Goal: Task Accomplishment & Management: Manage account settings

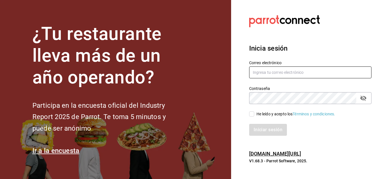
type input "gerencia@desquite.mx"
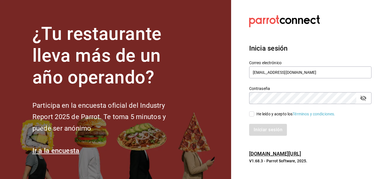
click at [253, 115] on input "He leído y acepto los Términos y condiciones." at bounding box center [251, 113] width 5 height 5
checkbox input "true"
click at [260, 128] on button "Iniciar sesión" at bounding box center [268, 130] width 38 height 12
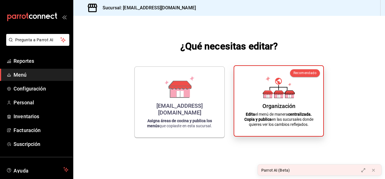
click at [259, 107] on div "Organización Edita el menú de manera centralizada. Copia y publica en las sucur…" at bounding box center [279, 100] width 76 height 61
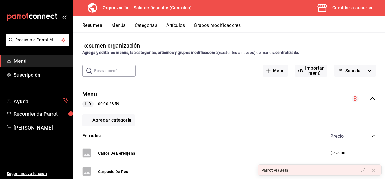
click at [150, 26] on button "Categorías" at bounding box center [146, 28] width 23 height 10
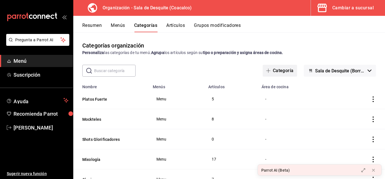
click at [281, 72] on button "Categoría" at bounding box center [280, 71] width 34 height 12
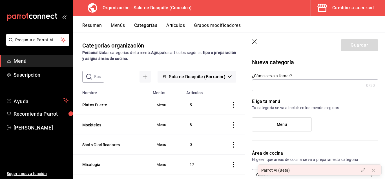
click at [282, 85] on input "¿Cómo se va a llamar?" at bounding box center [308, 85] width 112 height 11
type input "p"
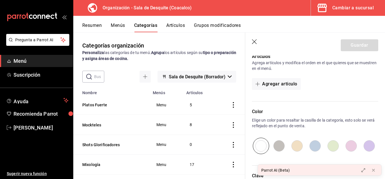
scroll to position [146, 0]
type input "Promociones"
click at [269, 83] on button "Agregar artículo" at bounding box center [276, 84] width 49 height 12
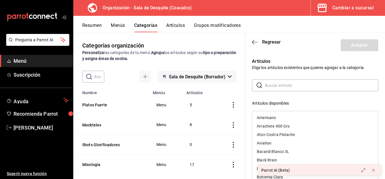
click at [269, 87] on input "text" at bounding box center [321, 85] width 113 height 11
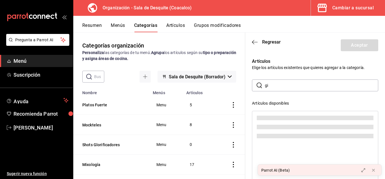
type input "g"
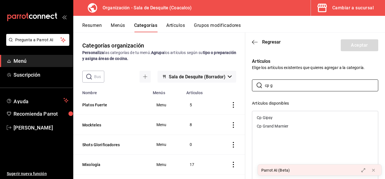
click at [273, 116] on div "Cp Gipsy" at bounding box center [316, 117] width 126 height 8
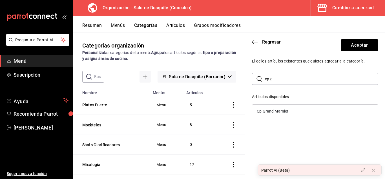
scroll to position [5, 0]
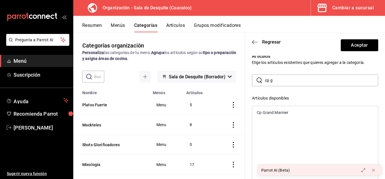
click at [305, 71] on div "Artículos Elige los artículos existentes que quieres agregar a la categoría. ​ …" at bounding box center [311, 161] width 133 height 230
click at [306, 78] on input "cp g" at bounding box center [321, 79] width 113 height 11
type input "c"
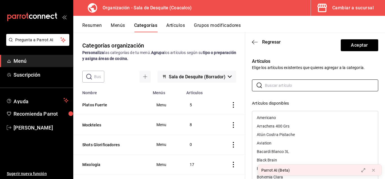
scroll to position [113, 0]
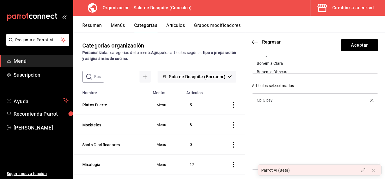
click at [371, 100] on icon "button" at bounding box center [372, 99] width 3 height 3
click at [377, 89] on div "Artículos Elige los artículos existentes que quieres agregar a la categoría. ​ …" at bounding box center [315, 60] width 140 height 236
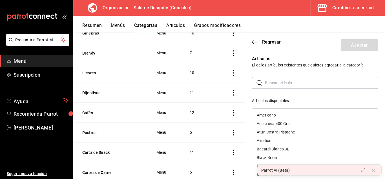
scroll to position [0, 0]
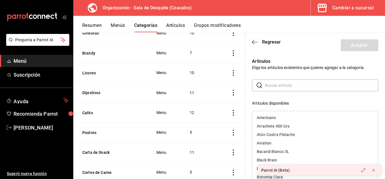
click at [255, 42] on icon "button" at bounding box center [255, 42] width 6 height 0
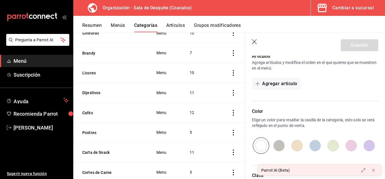
click at [255, 42] on icon "button" at bounding box center [254, 41] width 5 height 5
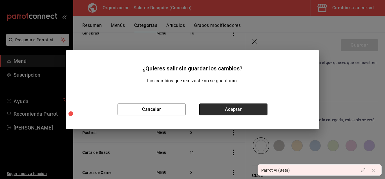
click at [234, 108] on button "Aceptar" at bounding box center [233, 109] width 68 height 12
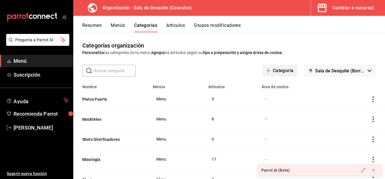
click at [277, 70] on button "Categoría" at bounding box center [280, 71] width 34 height 12
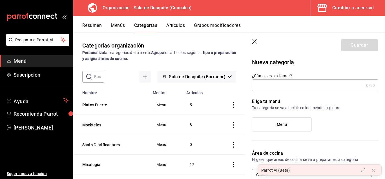
click at [284, 126] on span "Menu" at bounding box center [282, 124] width 10 height 5
click at [0, 0] on input "Menu" at bounding box center [0, 0] width 0 height 0
click at [277, 88] on input "¿Cómo se va a llamar?" at bounding box center [308, 85] width 112 height 11
type input "P"
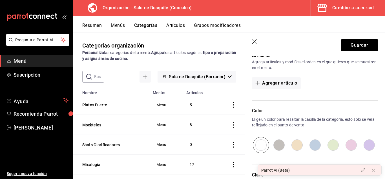
scroll to position [145, 0]
type input "Promociones"
click at [280, 87] on button "Agregar artículo" at bounding box center [276, 84] width 49 height 12
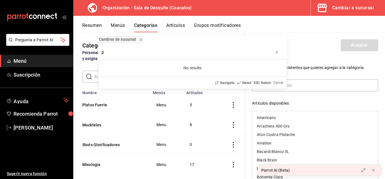
type input "p"
type input "c"
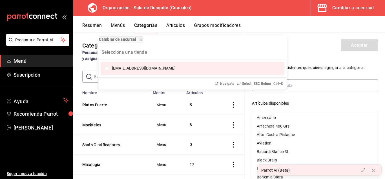
click at [141, 68] on span "[EMAIL_ADDRESS][DOMAIN_NAME]" at bounding box center [144, 68] width 64 height 5
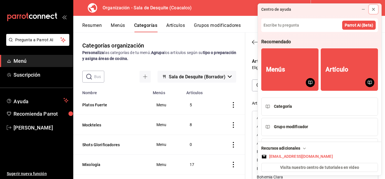
click at [376, 8] on button at bounding box center [373, 9] width 9 height 9
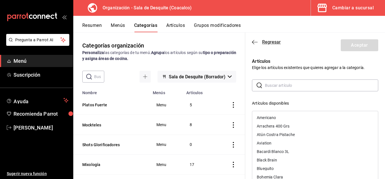
click at [252, 40] on icon "button" at bounding box center [255, 42] width 6 height 5
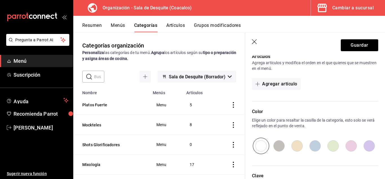
click at [253, 41] on icon "button" at bounding box center [255, 42] width 6 height 6
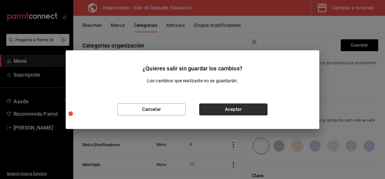
click at [231, 108] on button "Aceptar" at bounding box center [233, 109] width 68 height 12
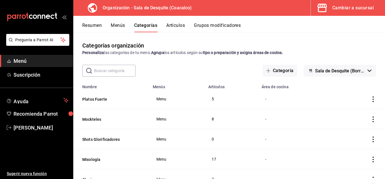
click at [122, 24] on button "Menús" at bounding box center [118, 28] width 14 height 10
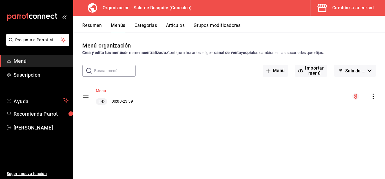
click at [102, 90] on button "Menu" at bounding box center [101, 91] width 10 height 6
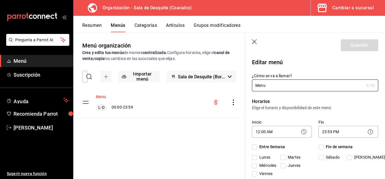
checkbox input "true"
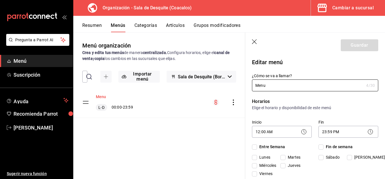
checkbox input "true"
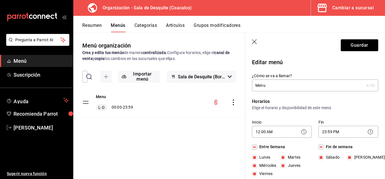
click at [254, 41] on icon "button" at bounding box center [254, 41] width 5 height 5
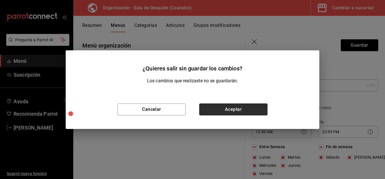
click at [235, 111] on button "Aceptar" at bounding box center [233, 109] width 68 height 12
checkbox input "false"
type input "1755922087451"
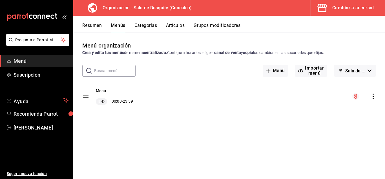
checkbox input "false"
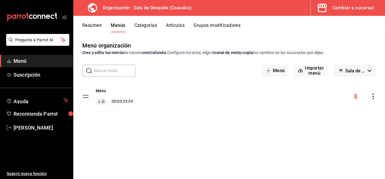
checkbox input "false"
click at [18, 60] on span "Menú" at bounding box center [41, 61] width 55 height 8
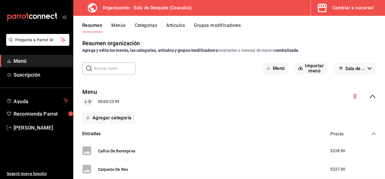
scroll to position [2, 0]
click at [101, 122] on button "Agregar categoría" at bounding box center [108, 118] width 53 height 12
click at [105, 146] on li "Categoría nueva" at bounding box center [106, 147] width 48 height 14
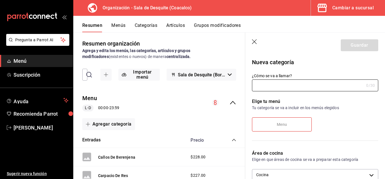
click at [255, 41] on icon "button" at bounding box center [255, 42] width 6 height 6
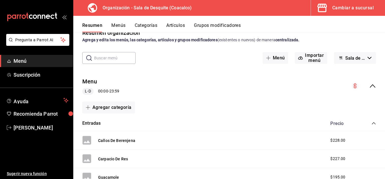
scroll to position [13, 0]
click at [116, 27] on button "Menús" at bounding box center [118, 28] width 14 height 10
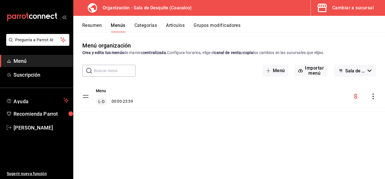
click at [347, 71] on span "Sala de Desquite (Borrador)" at bounding box center [356, 70] width 20 height 5
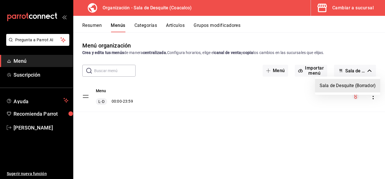
click at [289, 87] on div at bounding box center [192, 89] width 385 height 179
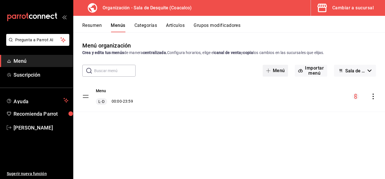
click at [283, 69] on button "Menú" at bounding box center [276, 71] width 26 height 12
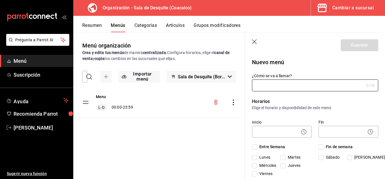
click at [252, 41] on icon "button" at bounding box center [255, 42] width 6 height 6
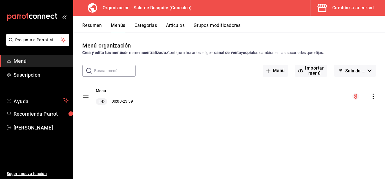
click at [20, 61] on span "Menú" at bounding box center [41, 61] width 55 height 8
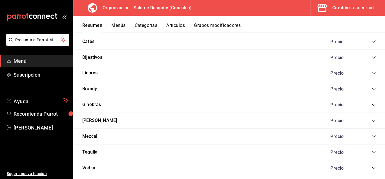
scroll to position [531, 0]
click at [97, 55] on button "Dijestivos" at bounding box center [92, 57] width 20 height 6
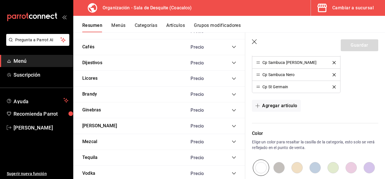
scroll to position [264, 0]
click at [282, 104] on button "Agregar artículo" at bounding box center [276, 105] width 49 height 12
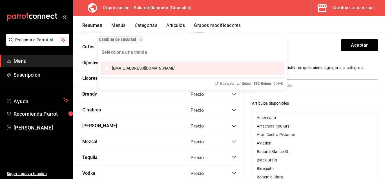
type input "a"
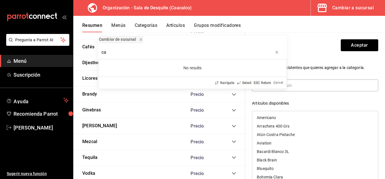
type input "c"
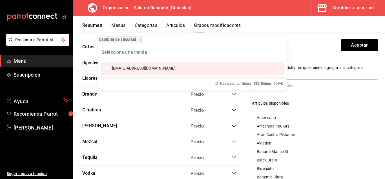
drag, startPoint x: 323, startPoint y: 44, endPoint x: 312, endPoint y: 46, distance: 11.2
click at [312, 46] on div "Cambiar de sucursal saladedesquite@coacalco.com Navigate Select ESC Return Ctrl…" at bounding box center [192, 89] width 385 height 179
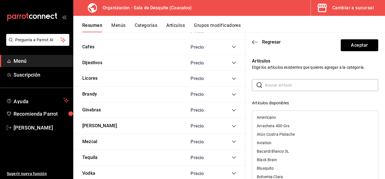
scroll to position [0, 0]
click at [232, 63] on icon "collapse-category-row" at bounding box center [234, 62] width 5 height 5
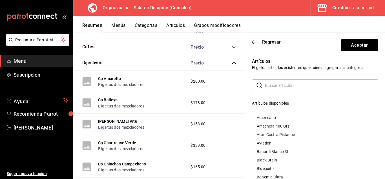
drag, startPoint x: 231, startPoint y: 63, endPoint x: 168, endPoint y: 113, distance: 80.8
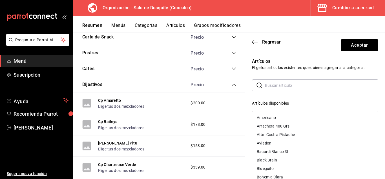
scroll to position [509, 0]
click at [231, 81] on div "Dijestivos Precio" at bounding box center [159, 85] width 172 height 16
click at [232, 69] on div "Cafés Precio" at bounding box center [159, 69] width 172 height 16
click at [232, 69] on icon "collapse-category-row" at bounding box center [234, 69] width 5 height 5
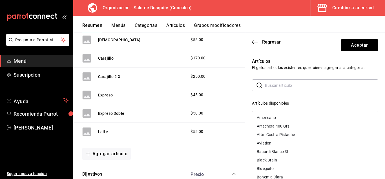
scroll to position [666, 0]
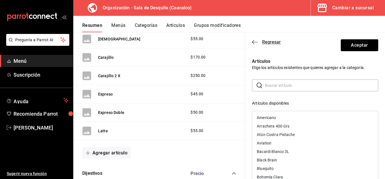
click at [256, 42] on icon "button" at bounding box center [255, 42] width 6 height 5
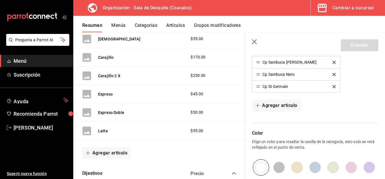
click at [252, 40] on icon "button" at bounding box center [255, 42] width 6 height 6
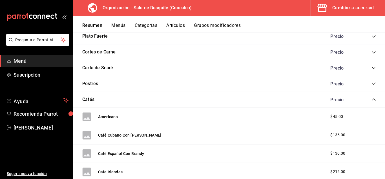
scroll to position [472, 0]
click at [95, 98] on div "Cafés Precio" at bounding box center [229, 100] width 312 height 16
click at [372, 100] on icon "collapse-category-row" at bounding box center [374, 99] width 4 height 2
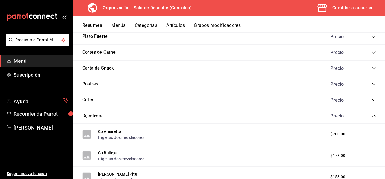
click at [372, 115] on icon "collapse-category-row" at bounding box center [374, 115] width 5 height 5
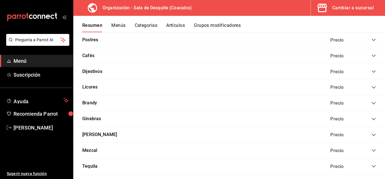
scroll to position [517, 0]
click at [372, 118] on icon "collapse-category-row" at bounding box center [374, 118] width 4 height 2
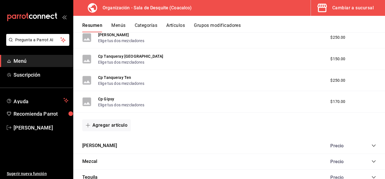
scroll to position [790, 0]
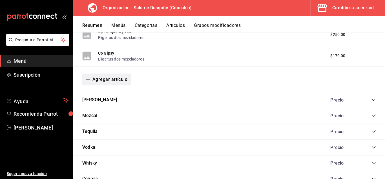
click at [100, 79] on button "Agregar artículo" at bounding box center [106, 79] width 49 height 12
click at [99, 96] on li "Artículo existente" at bounding box center [104, 94] width 44 height 14
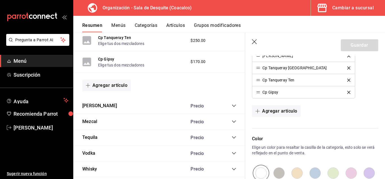
scroll to position [252, 0]
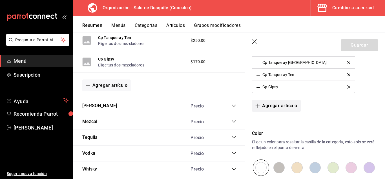
click at [276, 106] on button "Agregar artículo" at bounding box center [276, 106] width 49 height 12
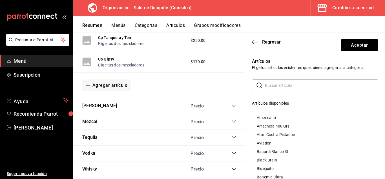
click at [274, 84] on input "text" at bounding box center [321, 85] width 113 height 11
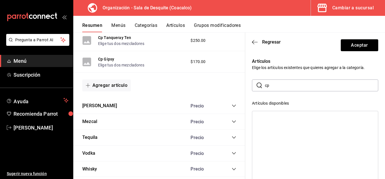
type input "c"
type input "g"
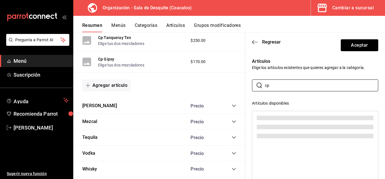
scroll to position [0, 0]
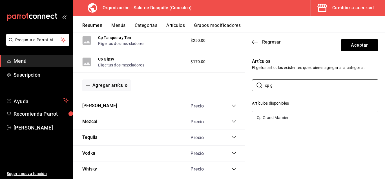
type input "cp g"
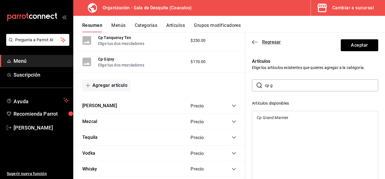
click at [253, 43] on icon "button" at bounding box center [255, 42] width 6 height 5
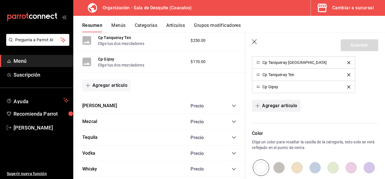
click at [277, 104] on button "Agregar artículo" at bounding box center [276, 106] width 49 height 12
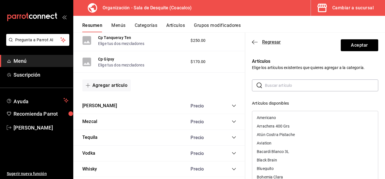
click at [253, 43] on icon "button" at bounding box center [255, 42] width 6 height 5
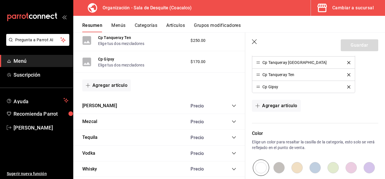
click at [254, 41] on icon "button" at bounding box center [255, 42] width 6 height 6
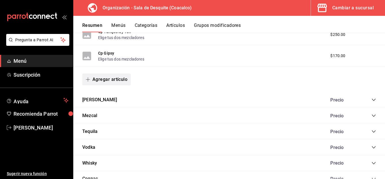
click at [117, 78] on button "Agregar artículo" at bounding box center [106, 79] width 49 height 12
click at [106, 107] on li "Artículo nuevo" at bounding box center [104, 108] width 44 height 14
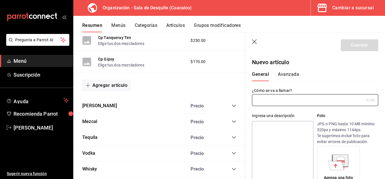
type input "AR-1755922650563"
click at [259, 100] on input "text" at bounding box center [308, 99] width 112 height 11
type input "2"
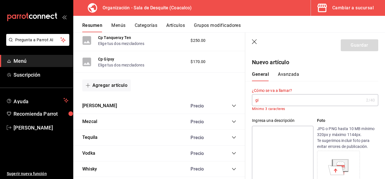
type input "g"
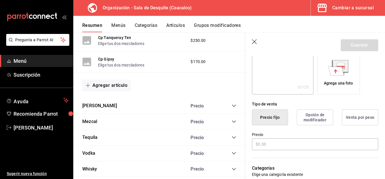
scroll to position [95, 0]
type input "Gipsy 2 x"
click at [269, 143] on input "text" at bounding box center [315, 144] width 126 height 12
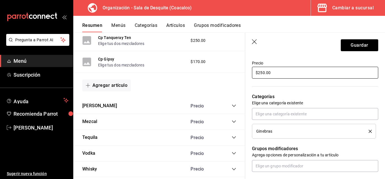
scroll to position [165, 0]
type input "$250.00"
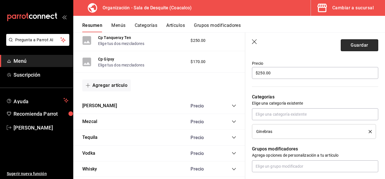
click at [357, 47] on button "Guardar" at bounding box center [360, 45] width 38 height 12
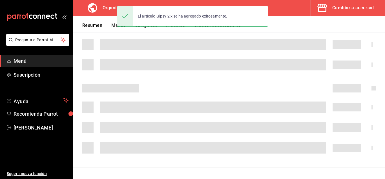
scroll to position [115, 0]
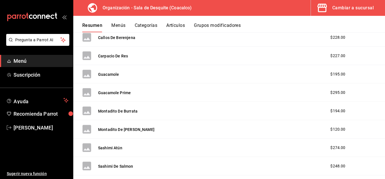
click at [340, 6] on div "Cambiar a sucursal" at bounding box center [353, 8] width 41 height 8
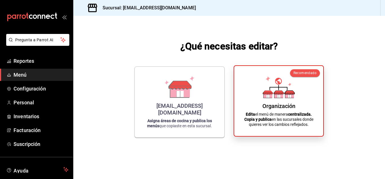
click at [267, 80] on icon at bounding box center [279, 87] width 32 height 22
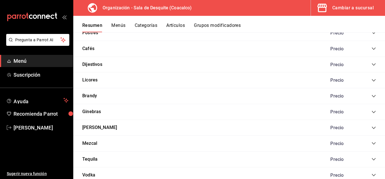
scroll to position [524, 0]
click at [110, 112] on div "Ginebras Precio" at bounding box center [229, 112] width 312 height 16
click at [92, 110] on button "Ginebras" at bounding box center [91, 111] width 19 height 6
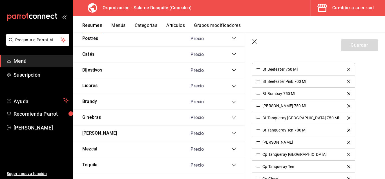
scroll to position [160, 0]
click at [254, 41] on icon "button" at bounding box center [255, 42] width 6 height 6
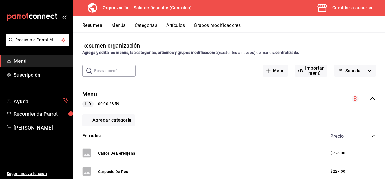
click at [351, 6] on div "Cambiar a sucursal" at bounding box center [353, 8] width 41 height 8
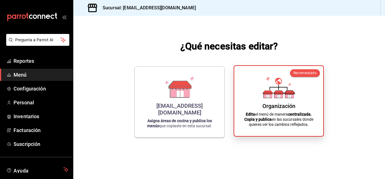
click at [280, 96] on icon at bounding box center [279, 96] width 3 height 3
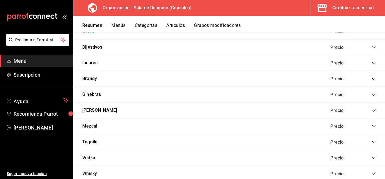
scroll to position [540, 0]
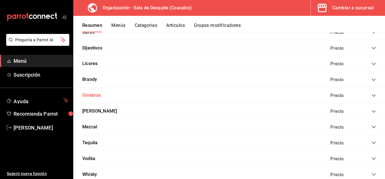
click at [91, 95] on button "Ginebras" at bounding box center [91, 95] width 19 height 6
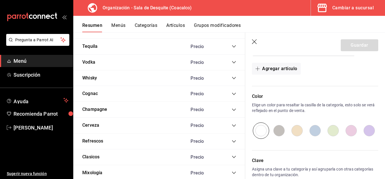
scroll to position [301, 0]
click at [254, 45] on header "Guardar" at bounding box center [315, 43] width 140 height 23
click at [255, 41] on icon "button" at bounding box center [254, 41] width 5 height 5
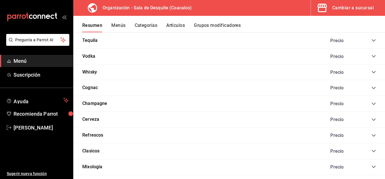
click at [121, 28] on button "Menús" at bounding box center [118, 28] width 14 height 10
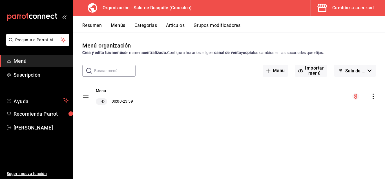
click at [121, 27] on button "Menús" at bounding box center [118, 28] width 14 height 10
click at [16, 60] on span "Menú" at bounding box center [41, 61] width 55 height 8
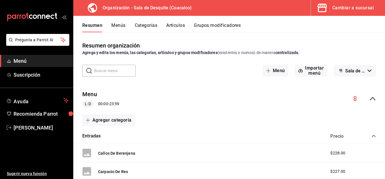
click at [170, 25] on button "Artículos" at bounding box center [175, 28] width 19 height 10
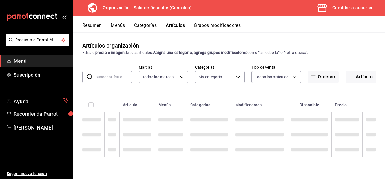
type input "ce7fefdb-faa0-48a6-8920-eec500a7b2ec"
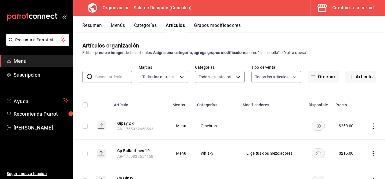
type input "cb73de79-eda0-4170-9604-8310e9da0fa6,8cd0d061-b910-42c0-8ba7-e837081d3a16,969a1…"
click at [212, 23] on button "Grupos modificadores" at bounding box center [217, 28] width 47 height 10
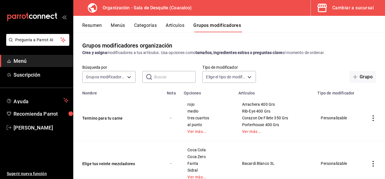
click at [122, 25] on button "Menús" at bounding box center [118, 28] width 14 height 10
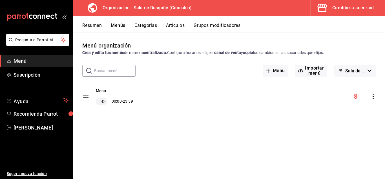
click at [92, 22] on div "Resumen Menús Categorías Artículos Grupos modificadores" at bounding box center [229, 24] width 312 height 16
click at [92, 26] on button "Resumen" at bounding box center [91, 28] width 19 height 10
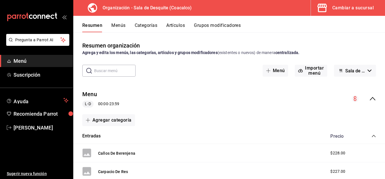
click at [92, 26] on button "Resumen" at bounding box center [92, 28] width 20 height 10
click at [25, 64] on span "Menú" at bounding box center [41, 61] width 55 height 8
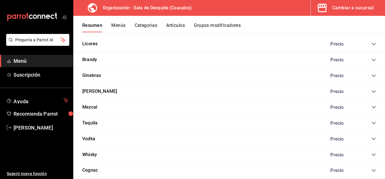
scroll to position [560, 0]
click at [91, 72] on button "Ginebras" at bounding box center [91, 75] width 19 height 6
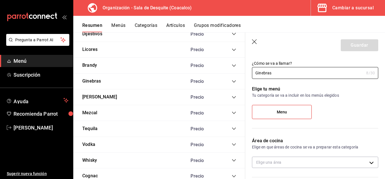
scroll to position [13, 0]
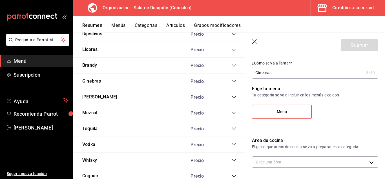
click at [299, 115] on label "Menu" at bounding box center [282, 112] width 59 height 14
click at [0, 0] on input "Menu" at bounding box center [0, 0] width 0 height 0
click at [308, 115] on label "Menu" at bounding box center [282, 112] width 59 height 14
click at [0, 0] on input "Menu" at bounding box center [0, 0] width 0 height 0
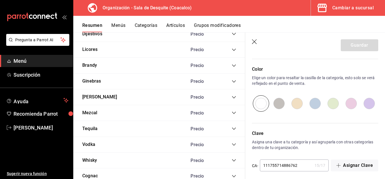
scroll to position [332, 0]
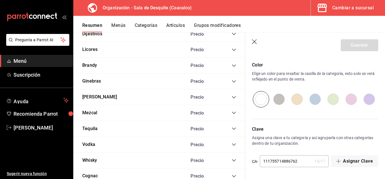
click at [276, 99] on input "radio" at bounding box center [279, 99] width 18 height 16
radio input "true"
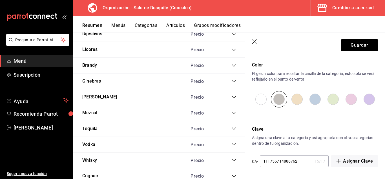
click at [265, 100] on input "radio" at bounding box center [261, 99] width 18 height 16
radio input "true"
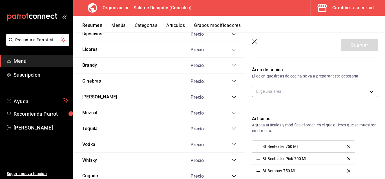
scroll to position [83, 0]
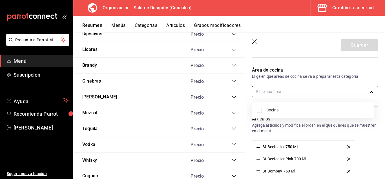
click at [270, 93] on body "Pregunta a Parrot AI Menú Suscripción Ayuda Recomienda Parrot Jonathan Ruíz Sug…" at bounding box center [192, 89] width 385 height 179
click at [303, 47] on div at bounding box center [192, 89] width 385 height 179
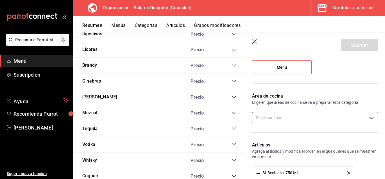
scroll to position [0, 0]
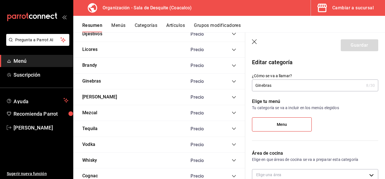
click at [255, 41] on icon "button" at bounding box center [255, 42] width 6 height 6
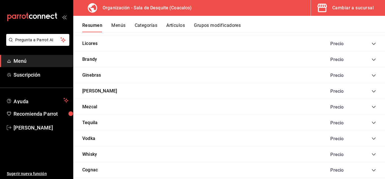
click at [361, 10] on div "Cambiar a sucursal" at bounding box center [353, 8] width 41 height 8
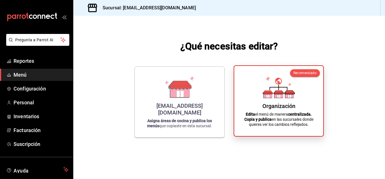
click at [269, 106] on div "Organización" at bounding box center [279, 105] width 33 height 7
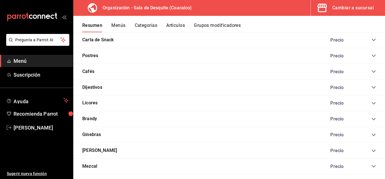
scroll to position [501, 0]
click at [95, 133] on button "Ginebras" at bounding box center [91, 134] width 19 height 6
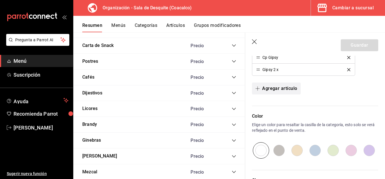
scroll to position [282, 0]
click at [348, 69] on icon "delete" at bounding box center [349, 68] width 3 height 3
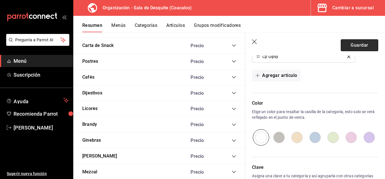
click at [348, 43] on button "Guardar" at bounding box center [360, 45] width 38 height 12
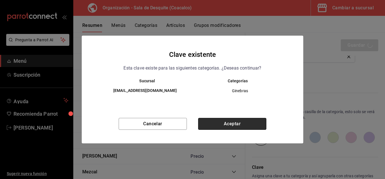
click at [244, 130] on button "Aceptar" at bounding box center [232, 124] width 68 height 12
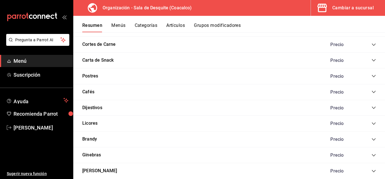
scroll to position [481, 0]
click at [94, 106] on button "Dijestivos" at bounding box center [92, 107] width 20 height 6
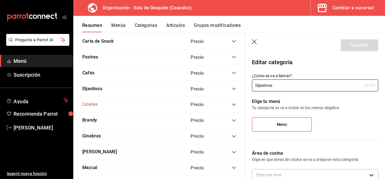
scroll to position [510, 0]
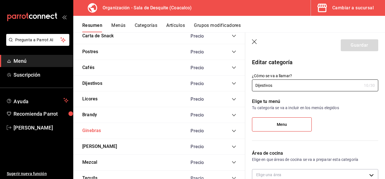
click at [94, 128] on button "Ginebras" at bounding box center [91, 130] width 19 height 6
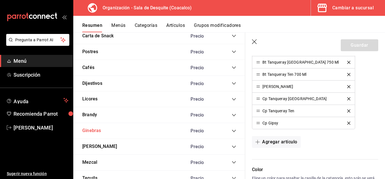
scroll to position [218, 0]
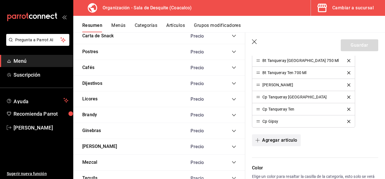
click at [278, 141] on button "Agregar artículo" at bounding box center [276, 140] width 49 height 12
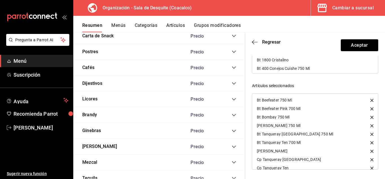
scroll to position [14, 0]
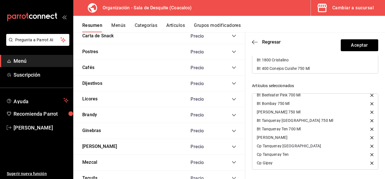
click at [253, 49] on header "Regresar Aceptar" at bounding box center [315, 43] width 140 height 23
click at [253, 41] on icon "button" at bounding box center [253, 42] width 2 height 4
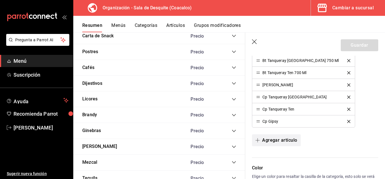
click at [271, 139] on button "Agregar artículo" at bounding box center [276, 140] width 49 height 12
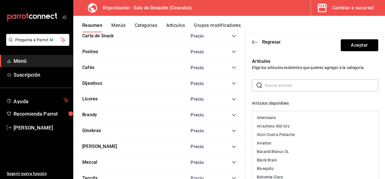
click at [378, 105] on div "Artículos Elige los artículos existentes que quieres agregar a la categoría. ​ …" at bounding box center [315, 174] width 140 height 236
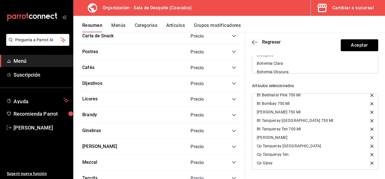
click at [269, 163] on div "Cp Gipsy" at bounding box center [265, 163] width 16 height 4
click at [363, 153] on div "Cp Tanqueray Ten" at bounding box center [316, 154] width 126 height 8
click at [371, 153] on icon "button" at bounding box center [372, 154] width 3 height 3
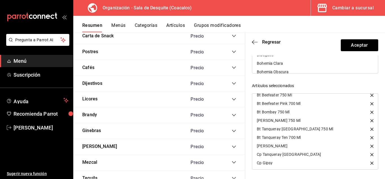
scroll to position [5, 0]
click at [371, 144] on icon "button" at bounding box center [372, 145] width 3 height 3
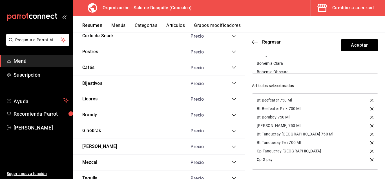
click at [371, 100] on icon "button" at bounding box center [372, 99] width 3 height 3
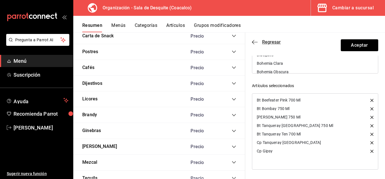
click at [259, 41] on span "Regresar" at bounding box center [266, 41] width 29 height 5
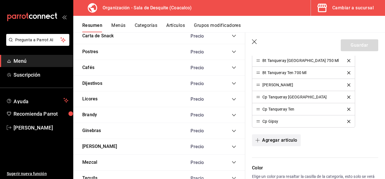
click at [271, 139] on button "Agregar artículo" at bounding box center [276, 140] width 49 height 12
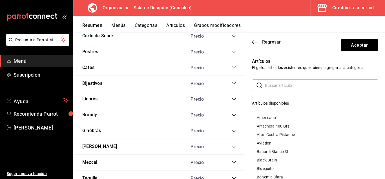
click at [255, 41] on icon "button" at bounding box center [255, 42] width 6 height 5
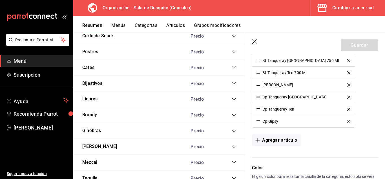
click at [338, 10] on div "Cambiar a sucursal" at bounding box center [353, 8] width 41 height 8
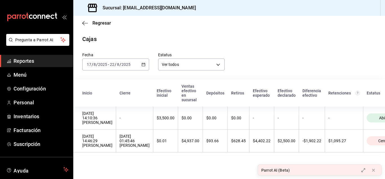
scroll to position [0, 41]
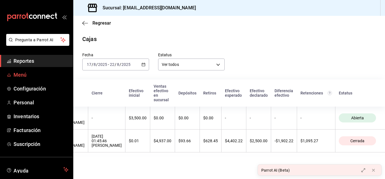
click at [22, 73] on span "Menú" at bounding box center [41, 75] width 55 height 8
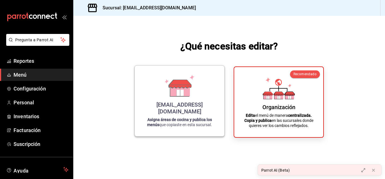
click at [150, 83] on div "saladedesquite@coacalco.com Asigna áreas de cocina y publica los menús que copi…" at bounding box center [180, 101] width 76 height 62
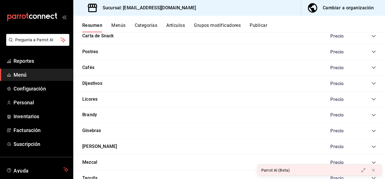
scroll to position [453, 0]
click at [92, 130] on button "Ginebras" at bounding box center [91, 130] width 19 height 6
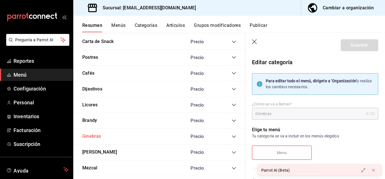
type input "e9a3730d-e1df-4c9f-b4f7-b50c8000d11a"
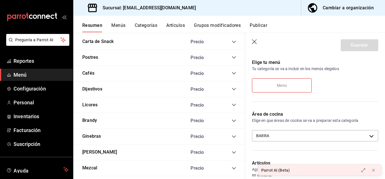
scroll to position [56, 0]
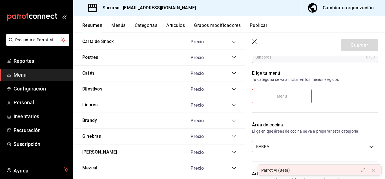
click at [254, 41] on icon "button" at bounding box center [255, 42] width 6 height 6
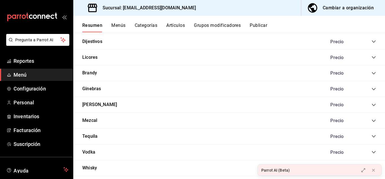
scroll to position [495, 0]
click at [89, 90] on button "Ginebras" at bounding box center [91, 89] width 19 height 6
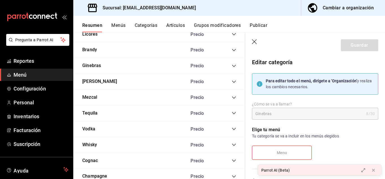
scroll to position [524, 0]
click at [90, 66] on button "Ginebras" at bounding box center [91, 65] width 19 height 6
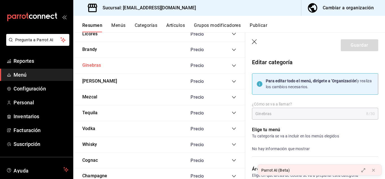
click at [90, 66] on button "Ginebras" at bounding box center [91, 65] width 19 height 6
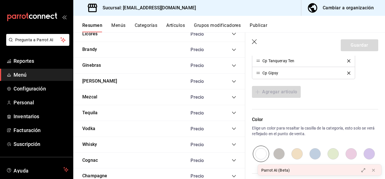
scroll to position [282, 0]
click at [344, 95] on div "Agregar artículo" at bounding box center [315, 91] width 126 height 12
click at [257, 42] on icon "button" at bounding box center [255, 42] width 6 height 6
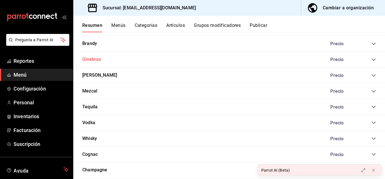
click at [90, 57] on button "Ginebras" at bounding box center [91, 59] width 19 height 6
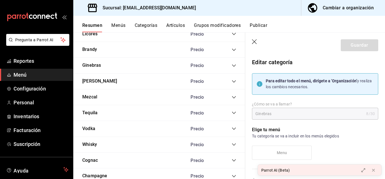
click at [232, 65] on icon "collapse-category-row" at bounding box center [234, 65] width 4 height 2
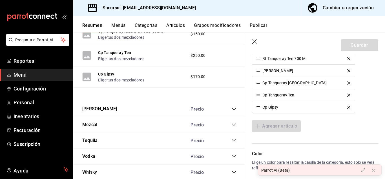
scroll to position [277, 0]
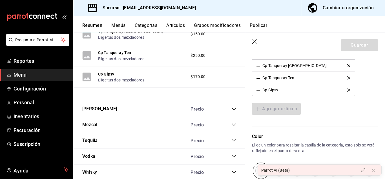
click at [337, 94] on li "Cp Gipsy" at bounding box center [304, 90] width 103 height 12
click at [344, 76] on div "Bt Beefeater 750 Ml Bt Beefeater Pink 700 Ml Bt Bombay 750 Ml Bt Hendricks 750 …" at bounding box center [315, 35] width 126 height 122
click at [337, 114] on div "Agregar artículo" at bounding box center [315, 109] width 126 height 12
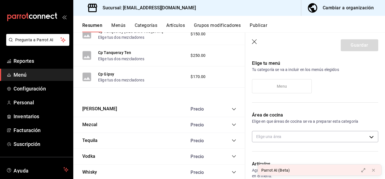
scroll to position [65, 0]
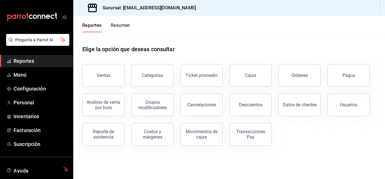
click at [352, 23] on header "Reportes Resumen" at bounding box center [229, 24] width 312 height 16
click at [20, 75] on span "Menú" at bounding box center [41, 75] width 55 height 8
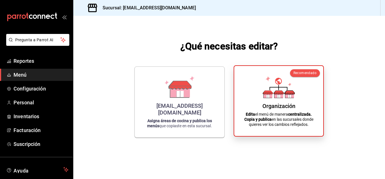
click at [267, 101] on div "Organización Edita el menú de manera centralizada. Copia y publica en las sucur…" at bounding box center [279, 100] width 76 height 61
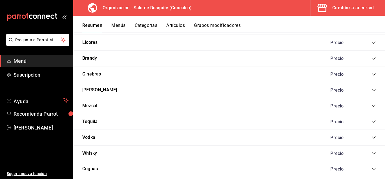
scroll to position [561, 0]
click at [93, 73] on button "Ginebras" at bounding box center [91, 74] width 19 height 6
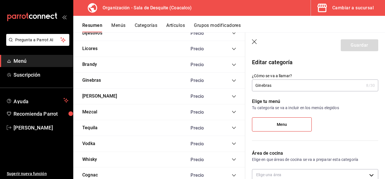
click at [232, 81] on icon "collapse-category-row" at bounding box center [234, 80] width 5 height 5
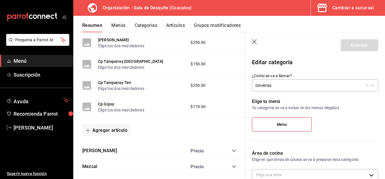
scroll to position [746, 0]
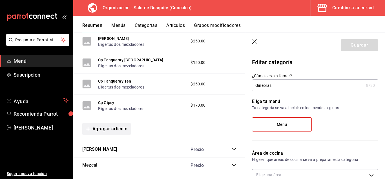
click at [113, 129] on button "Agregar artículo" at bounding box center [106, 129] width 49 height 12
click at [103, 161] on li "Artículo nuevo" at bounding box center [104, 158] width 44 height 14
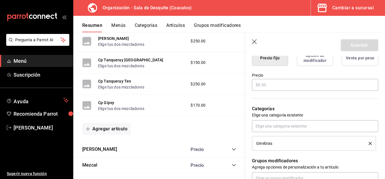
scroll to position [154, 0]
type input "Gipsy 2 x"
click at [281, 83] on input "text" at bounding box center [315, 84] width 126 height 12
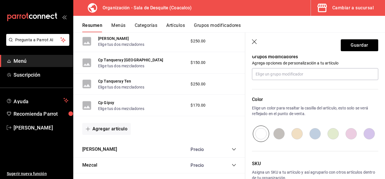
scroll to position [260, 0]
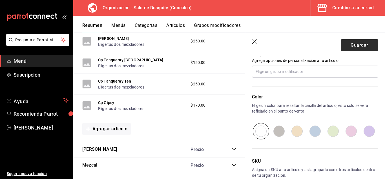
type input "$250.00"
click at [353, 46] on button "Guardar" at bounding box center [360, 45] width 38 height 12
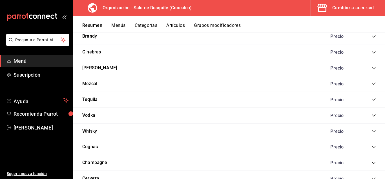
scroll to position [589, 0]
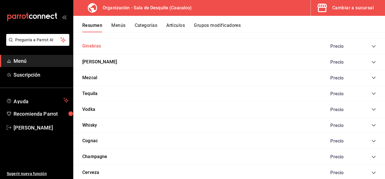
click at [95, 47] on button "Ginebras" at bounding box center [91, 46] width 19 height 6
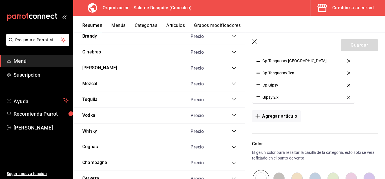
scroll to position [253, 0]
click at [349, 107] on div "Artículos Agrega artículos y modifica el orden en el que quieres que se muestre…" at bounding box center [311, 36] width 133 height 196
click at [254, 41] on icon "button" at bounding box center [255, 42] width 6 height 6
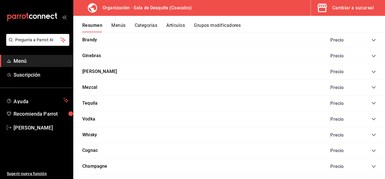
scroll to position [579, 0]
click at [90, 56] on button "Ginebras" at bounding box center [91, 56] width 19 height 6
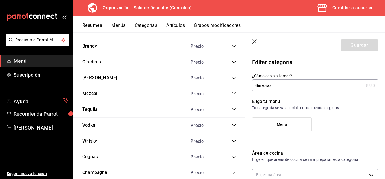
click at [233, 61] on div "Ginebras Precio" at bounding box center [159, 62] width 172 height 16
click at [232, 63] on icon "collapse-category-row" at bounding box center [234, 62] width 5 height 5
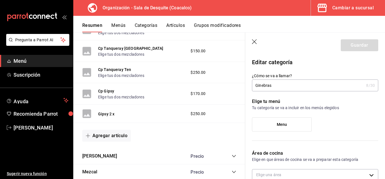
scroll to position [758, 0]
click at [159, 135] on div "Agregar artículo" at bounding box center [159, 135] width 154 height 12
click at [256, 41] on icon "button" at bounding box center [254, 41] width 5 height 5
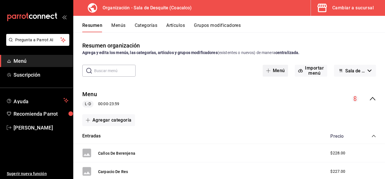
click at [277, 72] on button "Menú" at bounding box center [276, 71] width 26 height 12
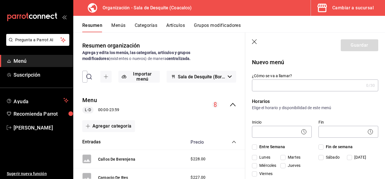
click at [256, 42] on icon "button" at bounding box center [255, 42] width 6 height 6
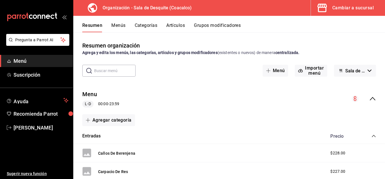
click at [349, 68] on span "Sala de Desquite (Borrador)" at bounding box center [356, 70] width 20 height 5
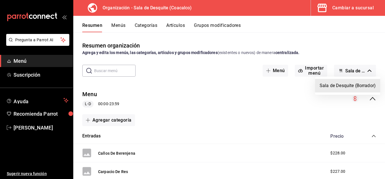
click at [199, 24] on div at bounding box center [192, 89] width 385 height 179
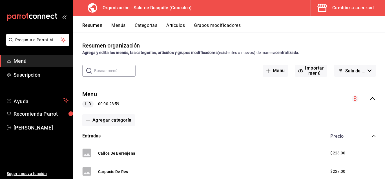
click at [17, 60] on span "Menú" at bounding box center [41, 61] width 55 height 8
click at [116, 26] on button "Menús" at bounding box center [118, 28] width 14 height 10
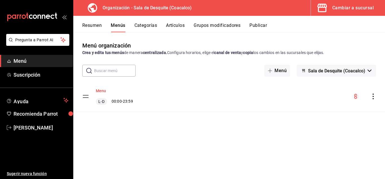
click at [104, 89] on button "Menu" at bounding box center [101, 91] width 10 height 6
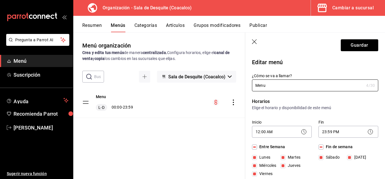
click at [255, 40] on icon "button" at bounding box center [255, 42] width 6 height 6
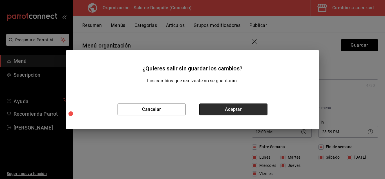
click at [223, 108] on button "Aceptar" at bounding box center [233, 109] width 68 height 12
checkbox input "false"
type input "1755923750508"
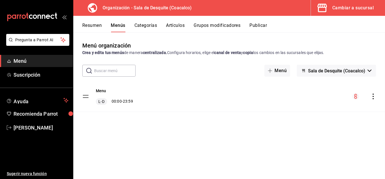
checkbox input "false"
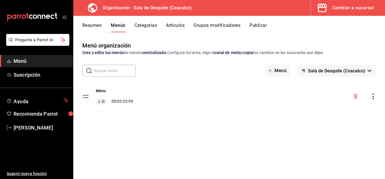
checkbox input "false"
click at [373, 96] on icon "actions" at bounding box center [373, 96] width 1 height 6
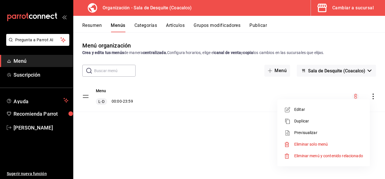
click at [142, 127] on div at bounding box center [192, 89] width 385 height 179
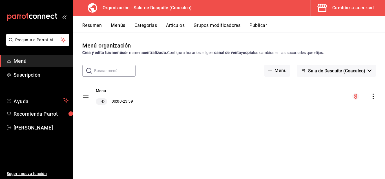
click at [336, 73] on span "Sala de Desquite (Coacalco)" at bounding box center [336, 70] width 57 height 5
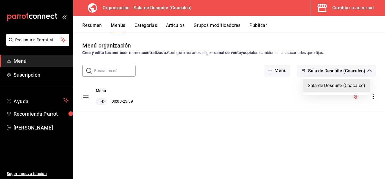
click at [334, 85] on li "Sala de Desquite (Coacalco)" at bounding box center [337, 86] width 67 height 14
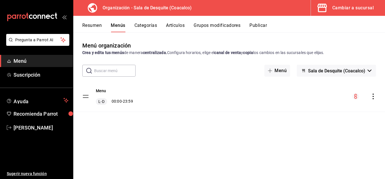
click at [260, 27] on button "Publicar" at bounding box center [258, 28] width 17 height 10
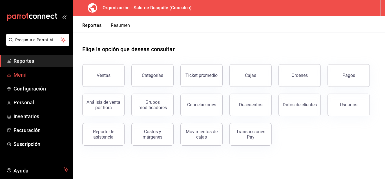
click at [20, 75] on span "Menú" at bounding box center [41, 75] width 55 height 8
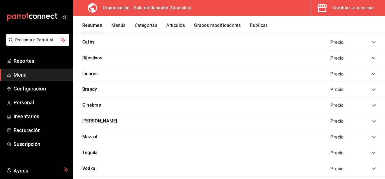
scroll to position [515, 0]
click at [86, 103] on button "Ginebras" at bounding box center [91, 104] width 19 height 6
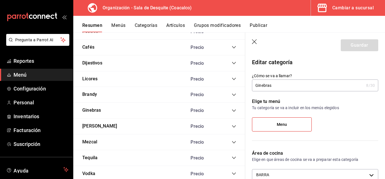
click at [232, 110] on icon "collapse-category-row" at bounding box center [234, 110] width 5 height 5
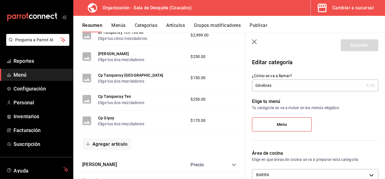
scroll to position [716, 0]
click at [116, 143] on button "Agregar artículo" at bounding box center [106, 144] width 49 height 12
click at [100, 165] on li "Artículo nuevo" at bounding box center [104, 165] width 44 height 14
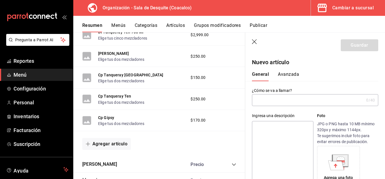
click at [259, 101] on input "text" at bounding box center [308, 99] width 112 height 11
type input "g"
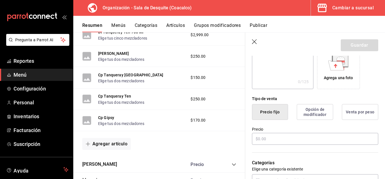
scroll to position [126, 0]
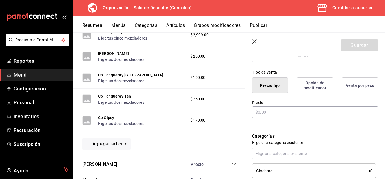
type input "Gipsy 2 x"
click at [267, 114] on input "text" at bounding box center [315, 112] width 126 height 12
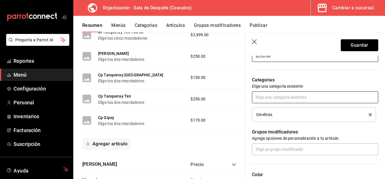
scroll to position [182, 0]
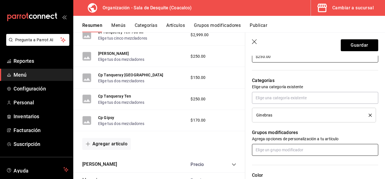
type input "$250.00"
click at [282, 151] on input "text" at bounding box center [315, 150] width 126 height 12
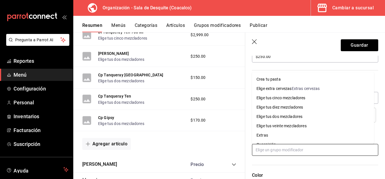
click at [279, 117] on div "Elige tus dos mezcladores" at bounding box center [280, 116] width 46 height 6
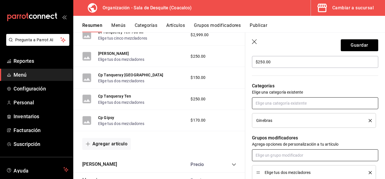
scroll to position [176, 0]
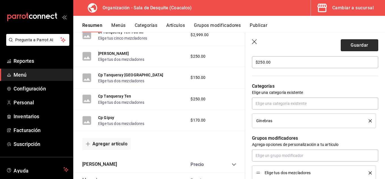
click at [367, 45] on button "Guardar" at bounding box center [360, 45] width 38 height 12
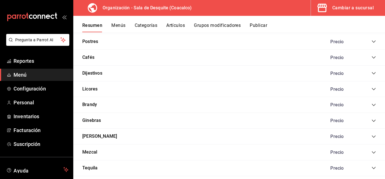
scroll to position [499, 0]
click at [93, 121] on button "Ginebras" at bounding box center [91, 120] width 19 height 6
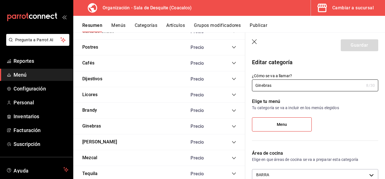
type input "e9a3730d-e1df-4c9f-b4f7-b50c8000d11a"
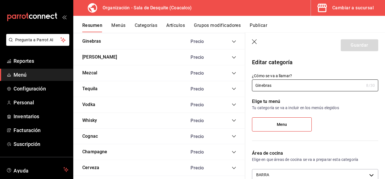
scroll to position [583, 0]
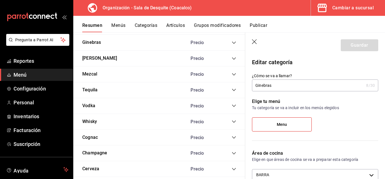
click at [232, 43] on icon "collapse-category-row" at bounding box center [234, 42] width 5 height 5
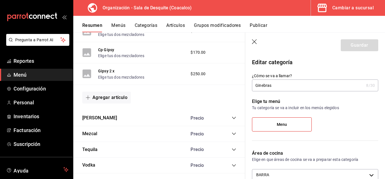
scroll to position [784, 0]
click at [258, 24] on button "Publicar" at bounding box center [258, 28] width 17 height 10
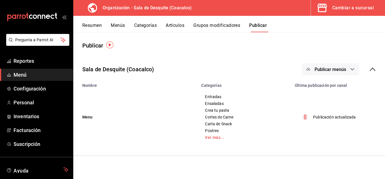
click at [258, 24] on button "Publicar" at bounding box center [258, 28] width 18 height 10
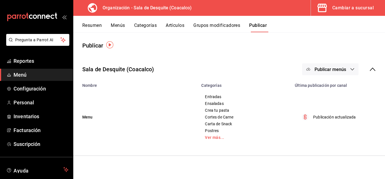
click at [260, 23] on button "Publicar" at bounding box center [258, 28] width 18 height 10
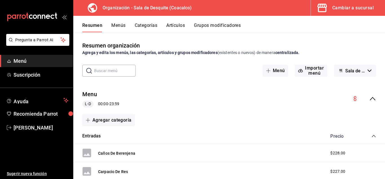
click at [350, 11] on div "Cambiar a sucursal" at bounding box center [353, 8] width 41 height 8
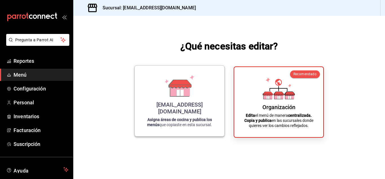
click at [179, 88] on icon at bounding box center [180, 84] width 22 height 8
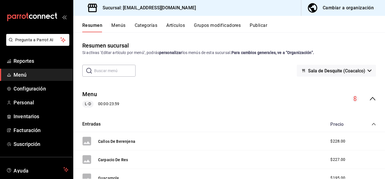
click at [261, 26] on button "Publicar" at bounding box center [258, 28] width 17 height 10
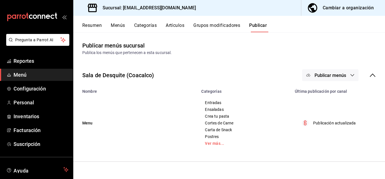
click at [321, 74] on span "Publicar menús" at bounding box center [331, 75] width 32 height 5
click at [309, 51] on div at bounding box center [192, 89] width 385 height 179
click at [256, 25] on button "Publicar" at bounding box center [258, 28] width 18 height 10
click at [331, 75] on span "Publicar menús" at bounding box center [331, 75] width 32 height 5
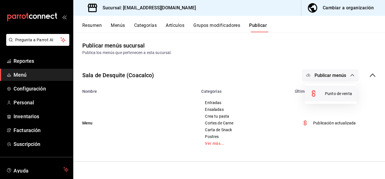
click at [337, 93] on span "Punto de venta" at bounding box center [338, 94] width 27 height 6
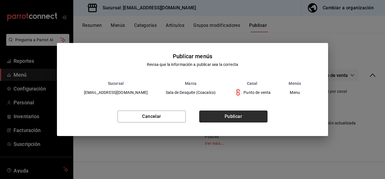
click at [221, 116] on button "Publicar" at bounding box center [233, 116] width 68 height 12
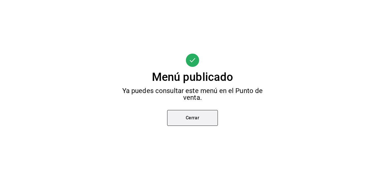
click at [188, 120] on button "Cerrar" at bounding box center [192, 118] width 51 height 16
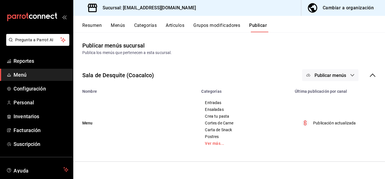
click at [354, 3] on button "Cambiar a organización" at bounding box center [341, 8] width 79 height 16
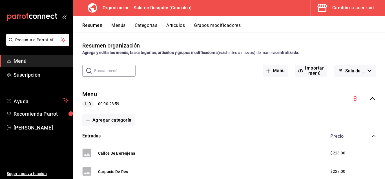
click at [358, 10] on div "Cambiar a sucursal" at bounding box center [353, 8] width 41 height 8
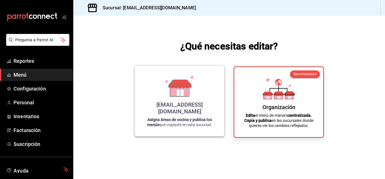
click at [189, 88] on icon at bounding box center [180, 84] width 22 height 8
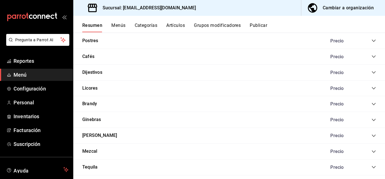
scroll to position [466, 0]
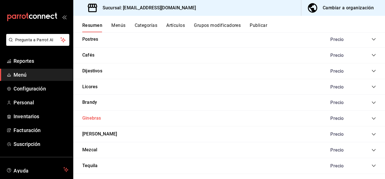
click at [95, 118] on button "Ginebras" at bounding box center [91, 118] width 19 height 6
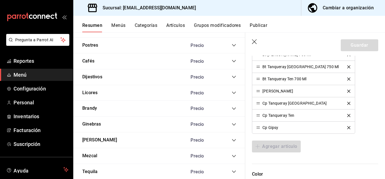
scroll to position [240, 0]
click at [232, 125] on icon "collapse-category-row" at bounding box center [234, 124] width 5 height 5
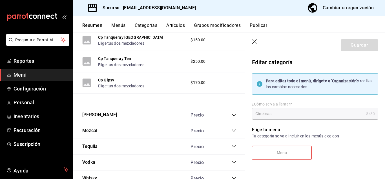
scroll to position [718, 0]
click at [254, 41] on icon "button" at bounding box center [254, 41] width 5 height 5
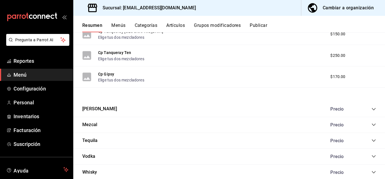
click at [259, 24] on button "Publicar" at bounding box center [258, 28] width 17 height 10
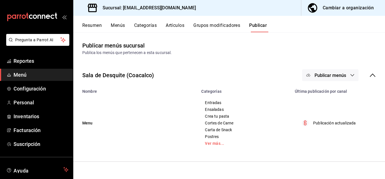
click at [117, 26] on button "Menús" at bounding box center [118, 28] width 14 height 10
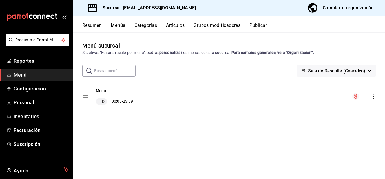
click at [23, 74] on span "Menú" at bounding box center [41, 75] width 55 height 8
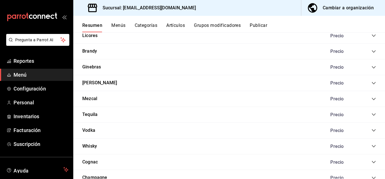
scroll to position [515, 0]
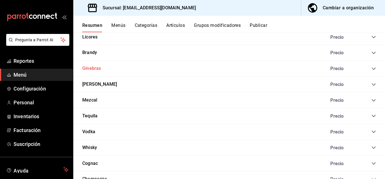
click at [95, 68] on button "Ginebras" at bounding box center [91, 68] width 19 height 6
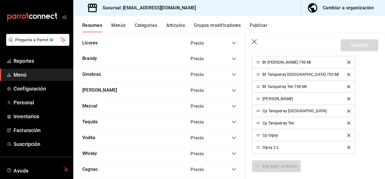
scroll to position [234, 0]
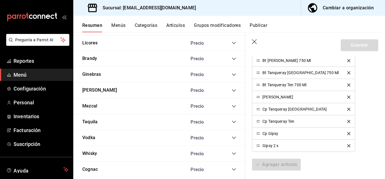
click at [255, 42] on icon "button" at bounding box center [255, 42] width 6 height 6
